Goal: Information Seeking & Learning: Learn about a topic

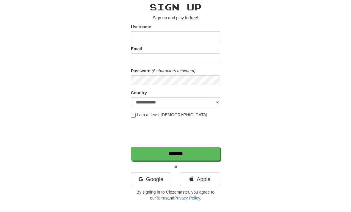
click at [161, 181] on link "Google" at bounding box center [151, 180] width 40 height 14
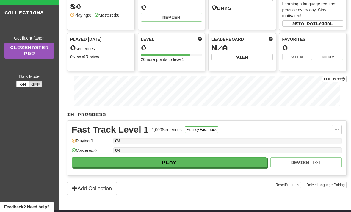
click at [206, 164] on button "Play" at bounding box center [169, 163] width 195 height 10
select select "**"
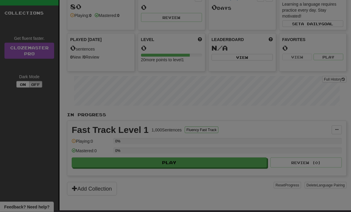
scroll to position [39, 0]
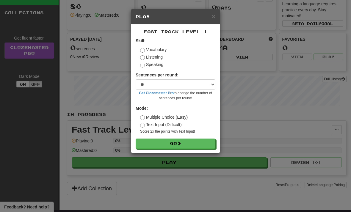
click at [185, 142] on button "Go" at bounding box center [176, 144] width 80 height 10
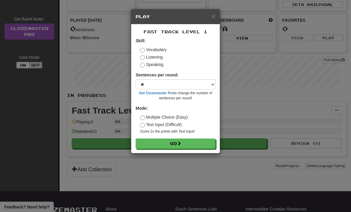
click at [155, 59] on label "Listening" at bounding box center [151, 57] width 23 height 6
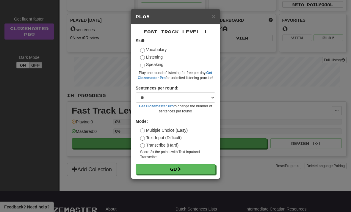
click at [160, 67] on label "Speaking" at bounding box center [151, 65] width 23 height 6
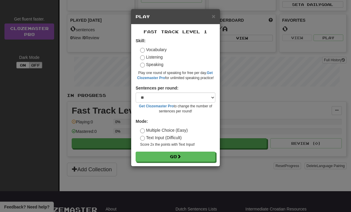
click at [243, 65] on div "× Play Fast Track Level 1 Skill: Vocabulary Listening Speaking Play one round o…" at bounding box center [175, 106] width 351 height 212
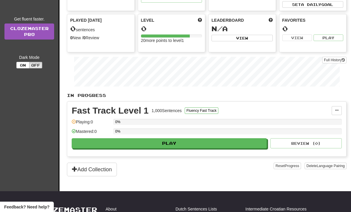
click at [164, 145] on button "Play" at bounding box center [169, 144] width 195 height 10
select select "**"
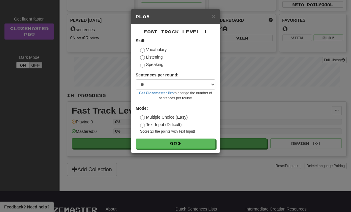
click at [186, 142] on button "Go" at bounding box center [176, 144] width 80 height 10
click at [214, 18] on span "×" at bounding box center [214, 16] width 4 height 7
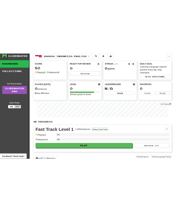
scroll to position [0, 0]
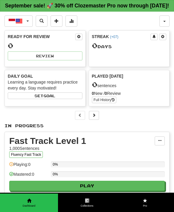
click at [2, 84] on div "Clozemaster Dashboard Collections Get fluent faster. Clozemaster Pro Dark Mode …" at bounding box center [87, 133] width 174 height 242
click at [111, 129] on p "In Progress" at bounding box center [86, 126] width 165 height 6
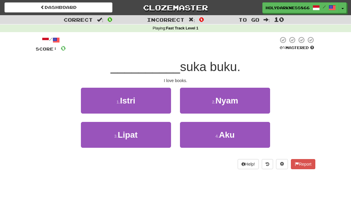
click at [312, 126] on div "3 . Lipat 4 . Aku" at bounding box center [176, 139] width 298 height 34
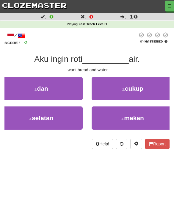
click at [84, 169] on div "Dashboard Clozemaster HolyDarkness8662 / Toggle Dropdown Dashboard Leaderboard …" at bounding box center [87, 106] width 174 height 212
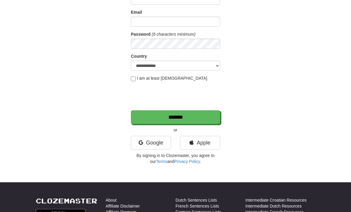
scroll to position [59, 0]
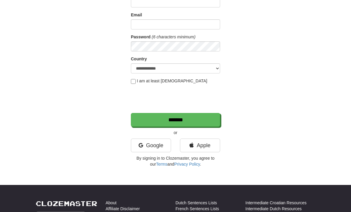
click at [153, 147] on link "Google" at bounding box center [151, 146] width 40 height 14
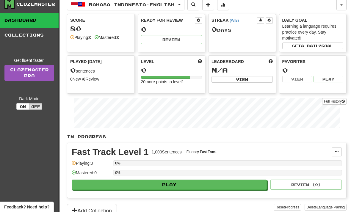
scroll to position [15, 0]
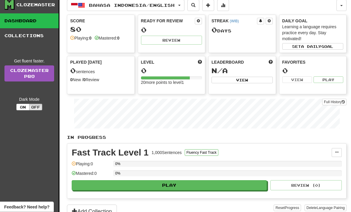
click at [161, 187] on button "Play" at bounding box center [169, 186] width 195 height 10
select select "**"
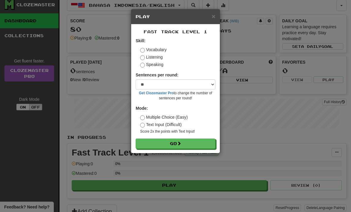
click at [155, 144] on button "Go" at bounding box center [176, 144] width 80 height 10
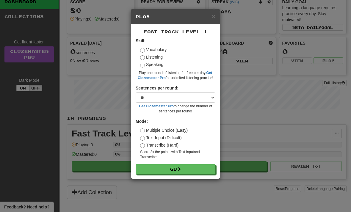
click at [157, 169] on button "Go" at bounding box center [176, 169] width 80 height 10
click at [153, 169] on button "Go" at bounding box center [176, 169] width 80 height 10
click at [157, 65] on label "Speaking" at bounding box center [151, 65] width 23 height 6
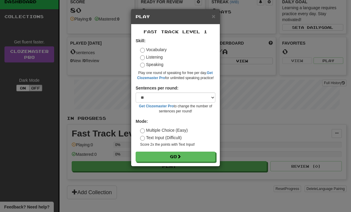
click at [203, 152] on button "Go" at bounding box center [176, 157] width 80 height 10
click at [251, 53] on div "× Play Fast Track Level 1 Skill: Vocabulary Listening Speaking Play one round o…" at bounding box center [175, 106] width 351 height 212
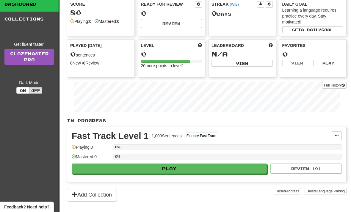
scroll to position [31, 0]
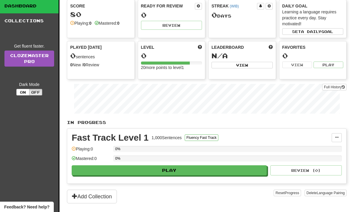
click at [199, 169] on button "Play" at bounding box center [169, 171] width 195 height 10
select select "**"
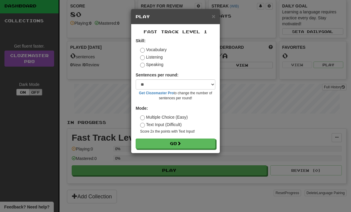
click at [172, 139] on button "Go" at bounding box center [176, 144] width 80 height 10
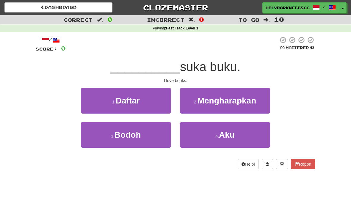
click at [230, 138] on span "Aku" at bounding box center [227, 134] width 16 height 9
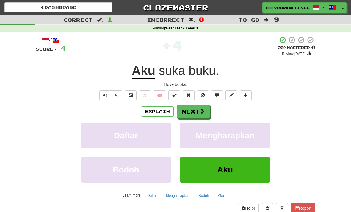
click at [200, 109] on span at bounding box center [202, 111] width 5 height 5
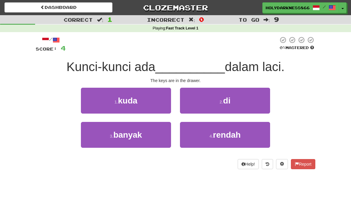
click at [112, 103] on button "1 . kuda" at bounding box center [126, 101] width 90 height 26
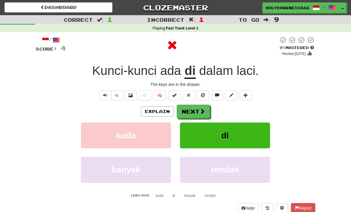
click at [112, 106] on div "Explain Next" at bounding box center [176, 112] width 280 height 14
click at [63, 76] on div "Kunci-kunci ada di dalam laci ." at bounding box center [176, 71] width 280 height 16
click at [200, 114] on button "Next" at bounding box center [193, 112] width 33 height 14
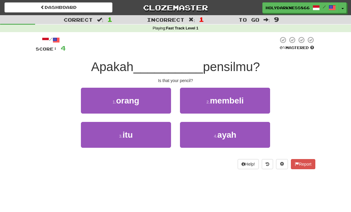
click at [125, 147] on button "3 . itu" at bounding box center [126, 135] width 90 height 26
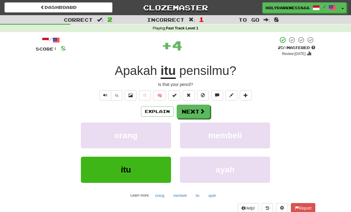
click at [125, 147] on button "orang" at bounding box center [126, 136] width 90 height 26
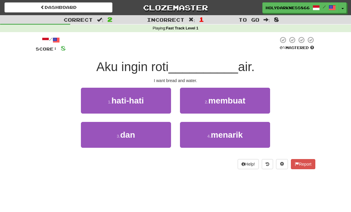
click at [147, 136] on button "3 . dan" at bounding box center [126, 135] width 90 height 26
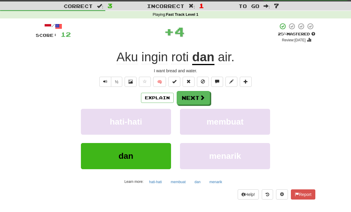
scroll to position [14, 0]
click at [210, 96] on button "Next" at bounding box center [193, 98] width 33 height 14
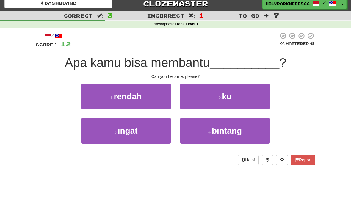
scroll to position [0, 0]
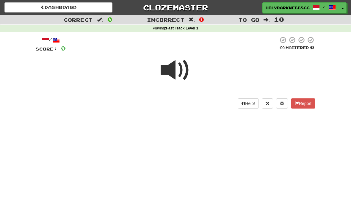
click at [174, 68] on span at bounding box center [176, 70] width 30 height 30
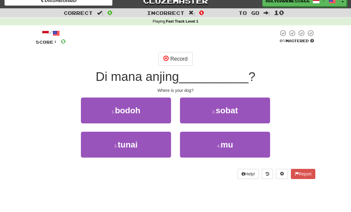
scroll to position [7, 0]
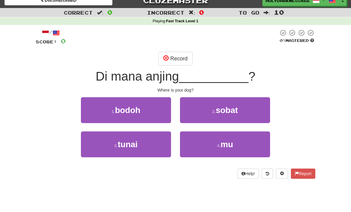
click at [178, 58] on button "Record" at bounding box center [175, 59] width 34 height 14
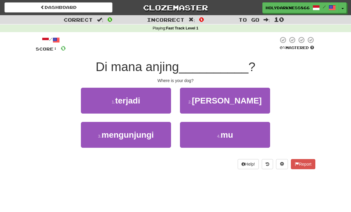
click at [222, 135] on span "mu" at bounding box center [227, 134] width 13 height 9
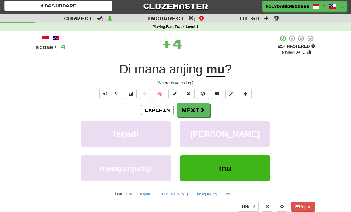
scroll to position [1, 0]
click at [152, 107] on button "Explain" at bounding box center [157, 110] width 33 height 10
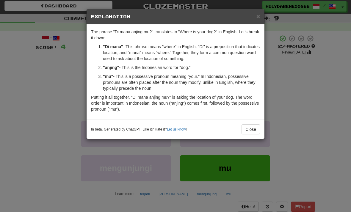
click at [247, 175] on div "× Explanation The phrase "Di mana anjing mu?" translates to "Where is your dog?…" at bounding box center [175, 106] width 351 height 212
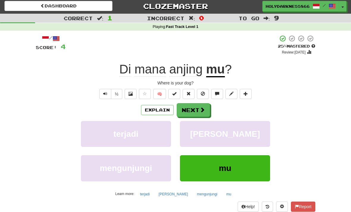
click at [196, 110] on button "Next" at bounding box center [193, 110] width 33 height 14
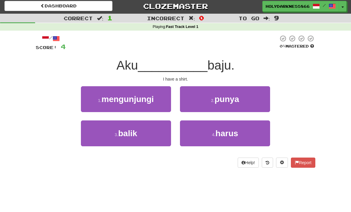
click at [214, 101] on small "2 ." at bounding box center [213, 100] width 4 height 5
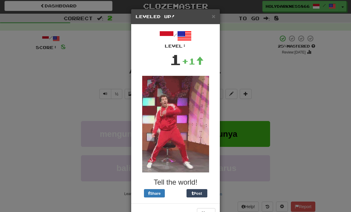
click at [216, 12] on div "× Leveled Up!" at bounding box center [175, 16] width 89 height 15
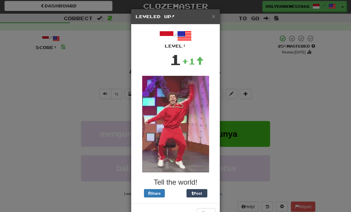
click at [215, 14] on span "×" at bounding box center [214, 16] width 4 height 7
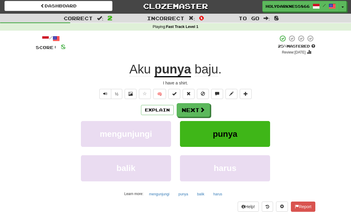
click at [192, 98] on button at bounding box center [189, 94] width 12 height 10
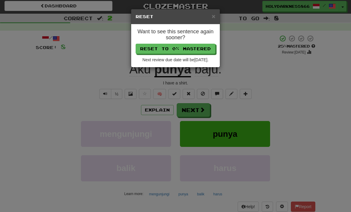
click at [206, 115] on div "× Reset Want to see this sentence again sooner? Reset to 0% Mastered Next revie…" at bounding box center [175, 106] width 351 height 212
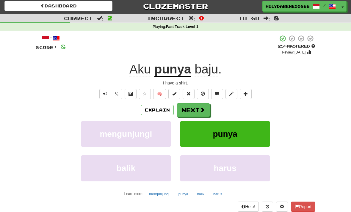
click at [197, 109] on button "Next" at bounding box center [193, 110] width 33 height 14
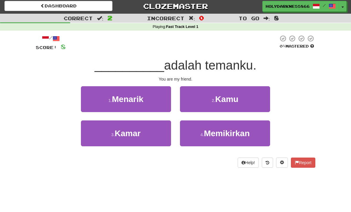
click at [225, 95] on span "Kamu" at bounding box center [227, 99] width 23 height 9
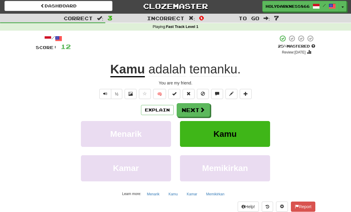
click at [200, 110] on span at bounding box center [202, 109] width 5 height 5
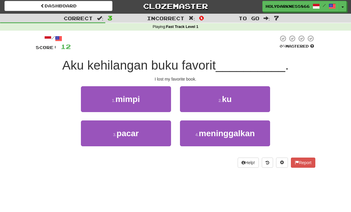
click at [204, 103] on button "2 . ku" at bounding box center [225, 99] width 90 height 26
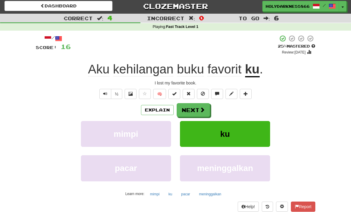
click at [166, 108] on button "Explain" at bounding box center [157, 110] width 33 height 10
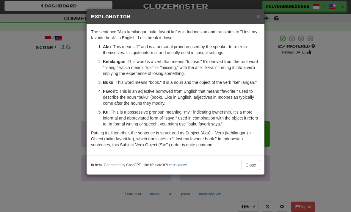
click at [256, 164] on button "Close" at bounding box center [251, 165] width 18 height 10
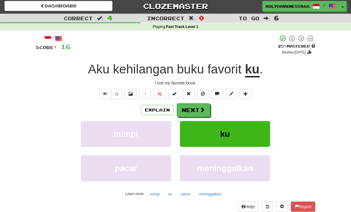
click at [193, 110] on button "Next" at bounding box center [193, 110] width 33 height 14
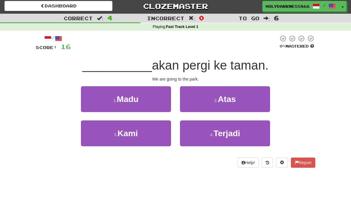
click at [136, 138] on button "3 . Kami" at bounding box center [126, 134] width 90 height 26
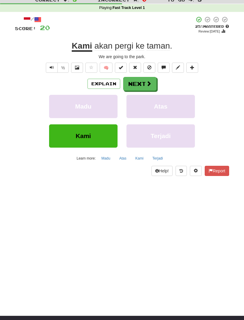
scroll to position [19, 0]
